Goal: Navigation & Orientation: Find specific page/section

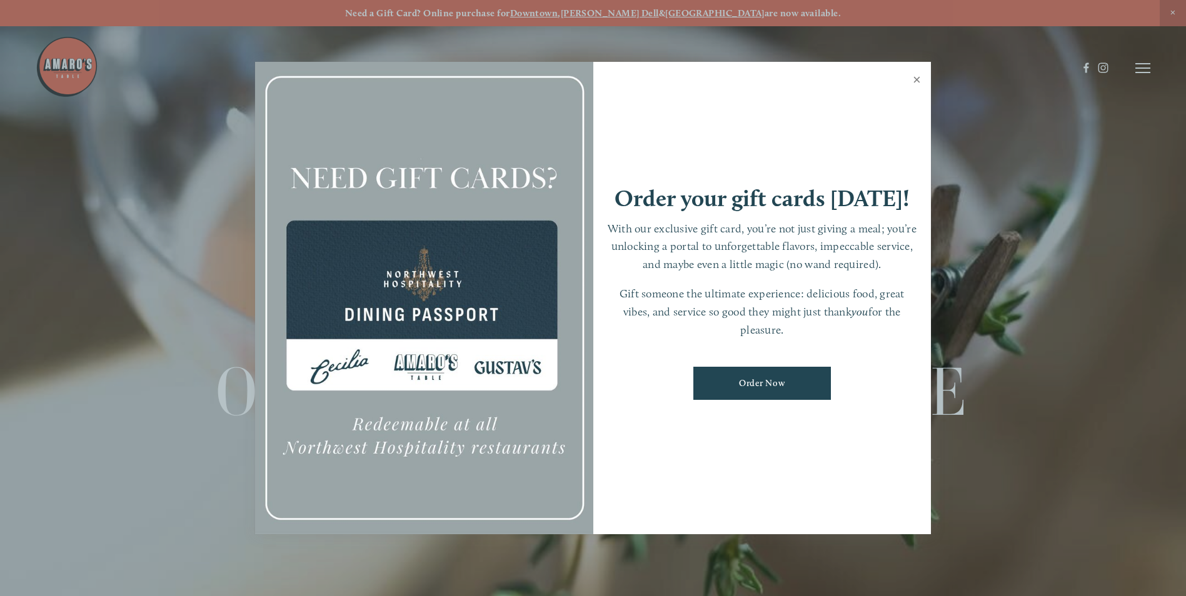
click at [913, 78] on link "Close" at bounding box center [916, 81] width 24 height 35
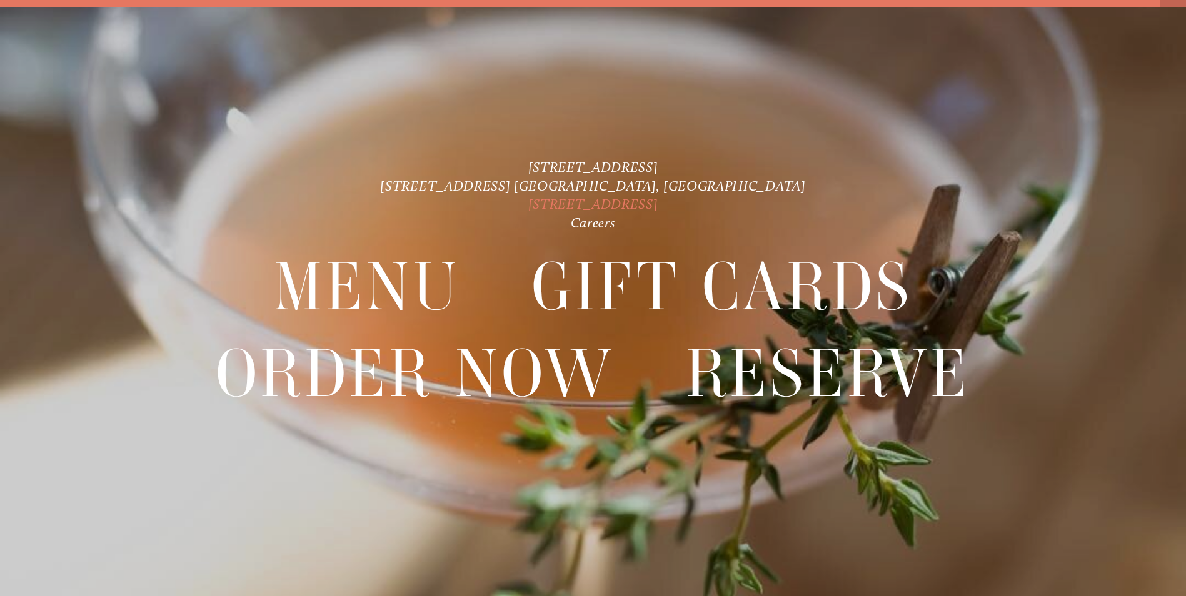
scroll to position [26, 0]
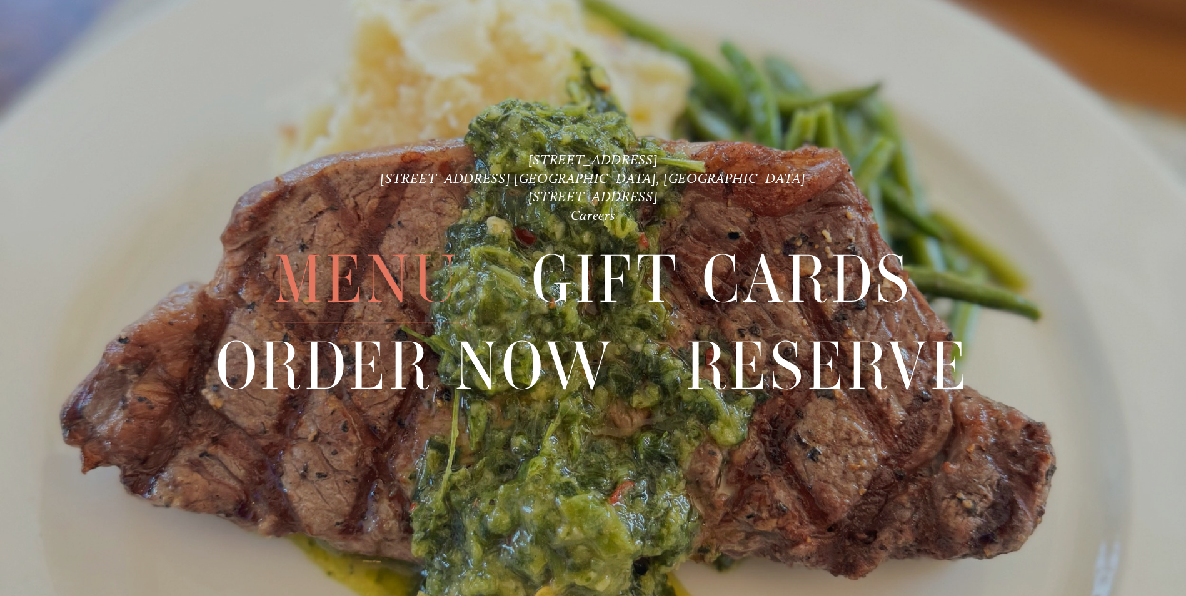
click at [359, 287] on span "Menu" at bounding box center [367, 280] width 186 height 86
